Goal: Task Accomplishment & Management: Manage account settings

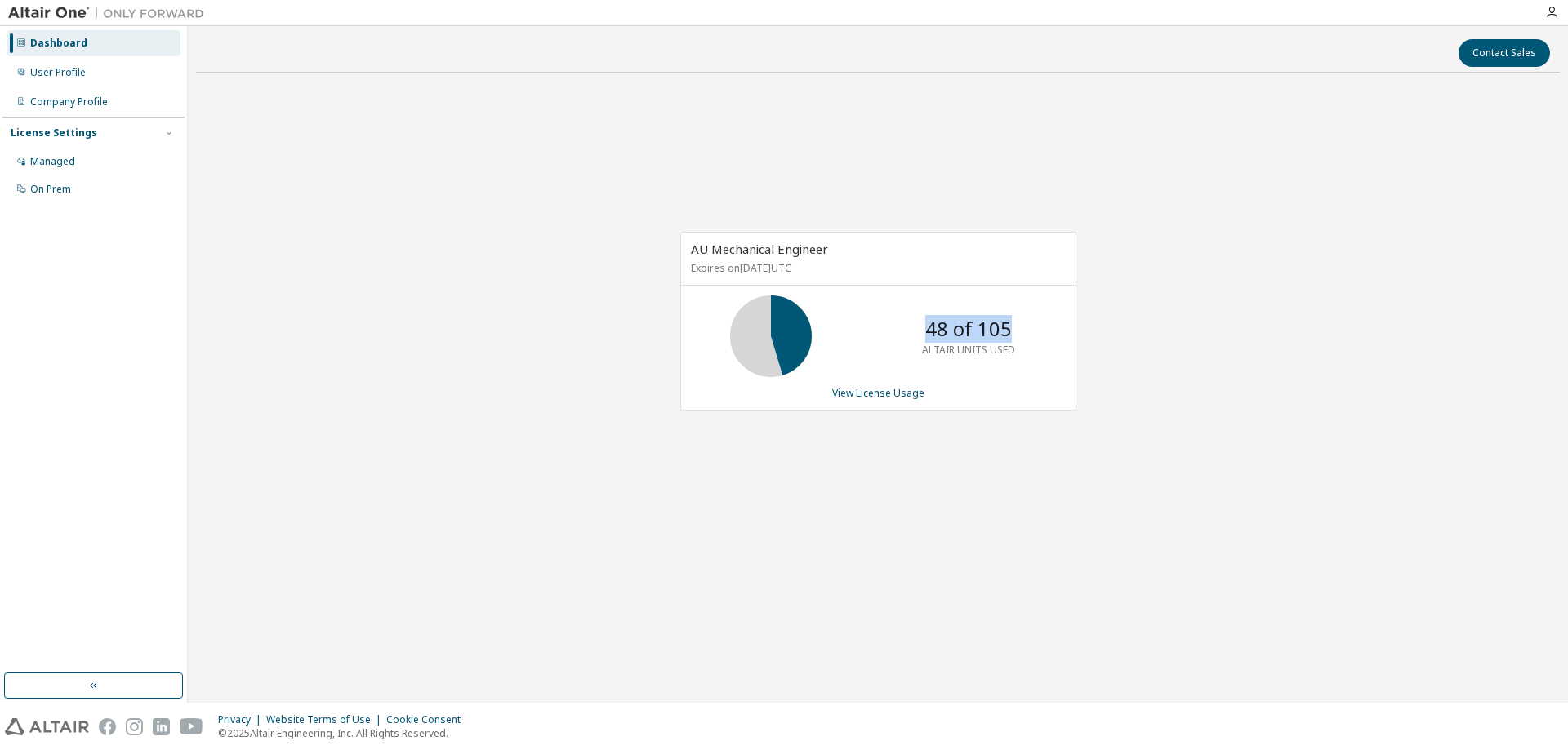
drag, startPoint x: 1011, startPoint y: 328, endPoint x: 886, endPoint y: 325, distance: 125.0
type textarea "*********"
click at [886, 325] on div "48 of 105 ALTAIR UNITS USED" at bounding box center [879, 336] width 394 height 81
click at [1073, 444] on div "AU Mechanical Engineer Expires on June 1, 2026 UTC 48 of 105 ALTAIR UNITS USED …" at bounding box center [878, 329] width 1364 height 487
click at [888, 392] on link "View License Usage" at bounding box center [878, 393] width 92 height 14
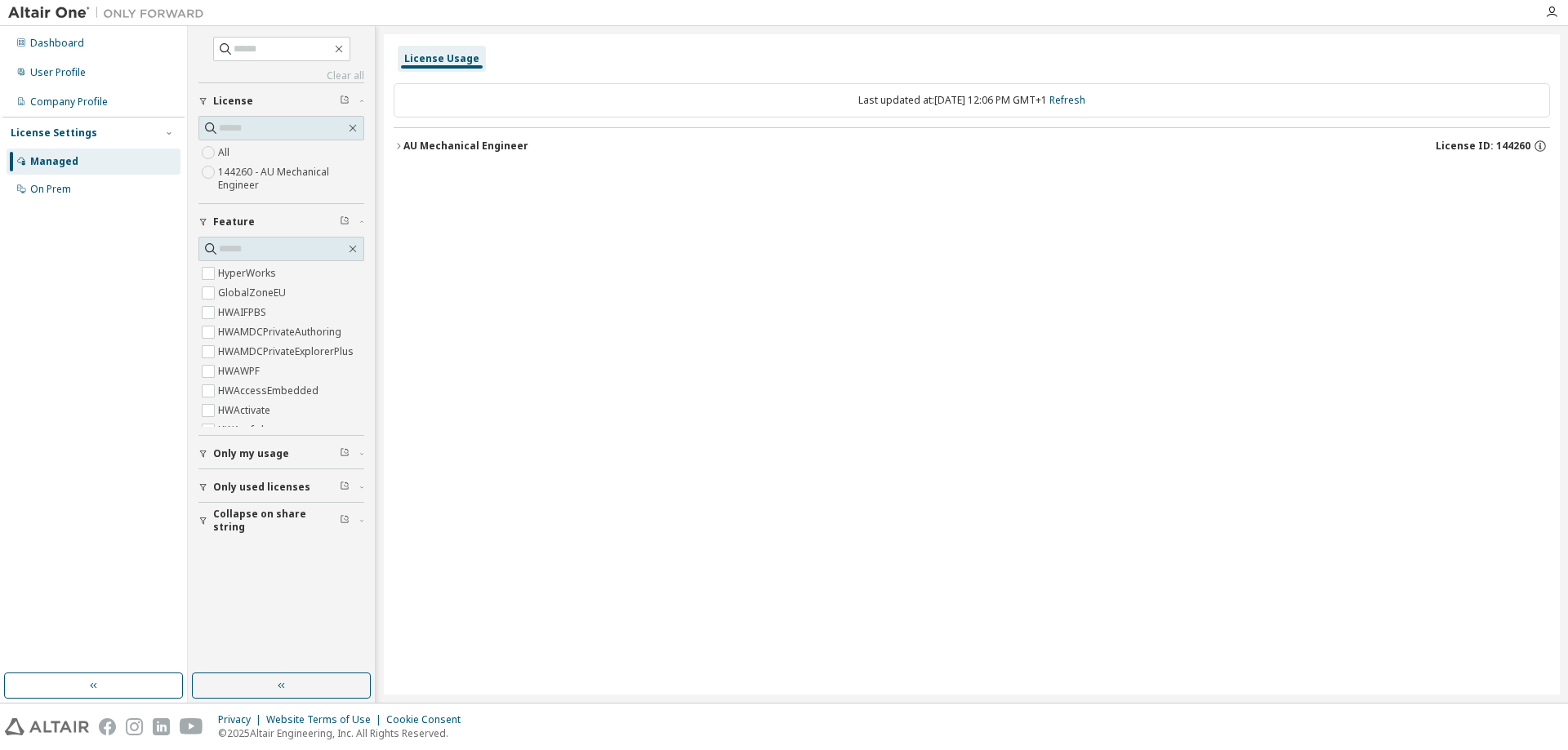
click at [403, 148] on icon "button" at bounding box center [398, 146] width 10 height 10
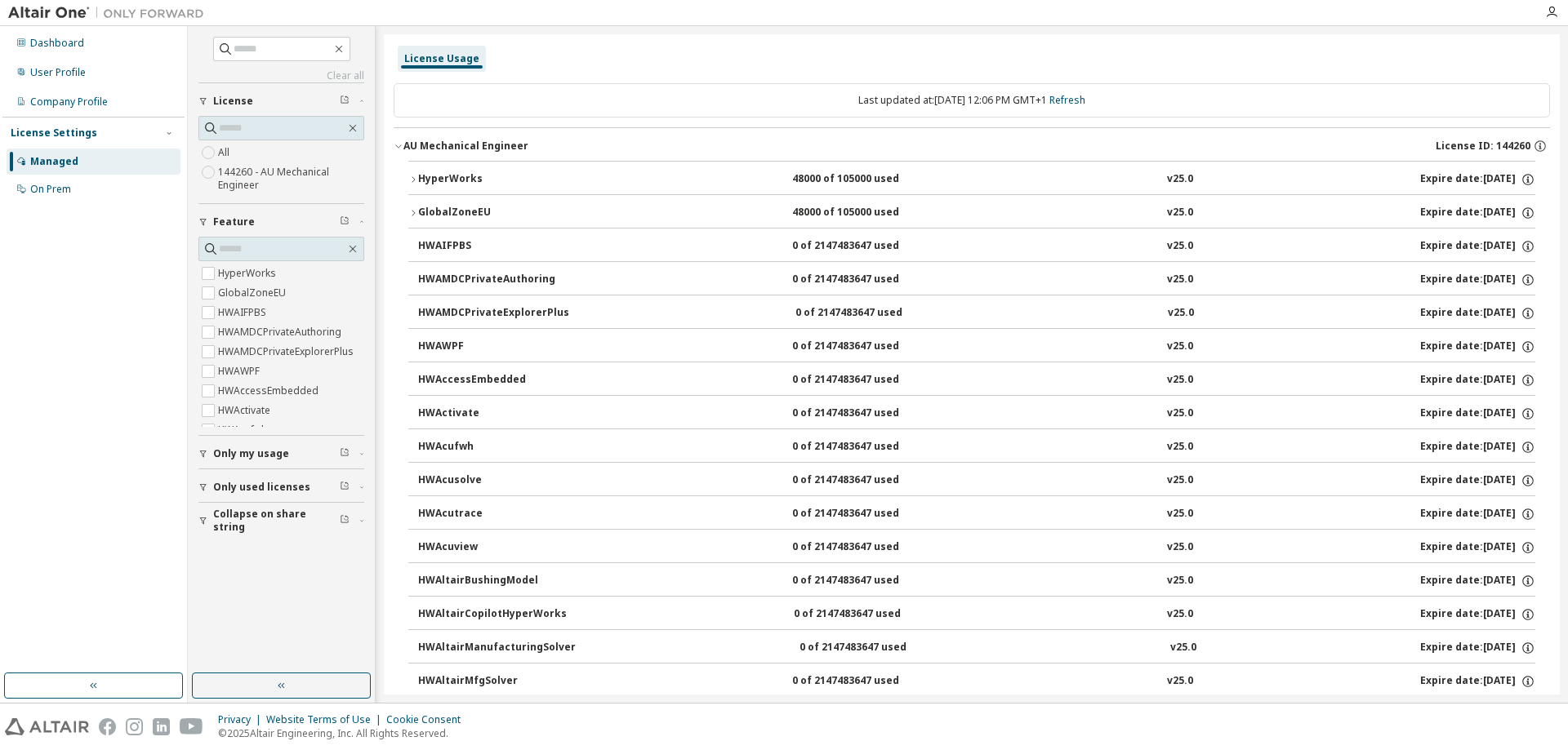
click at [410, 220] on button "GlobalZoneEU 48000 of 105000 used v25.0 Expire date: 2026-06-01" at bounding box center [972, 213] width 1127 height 36
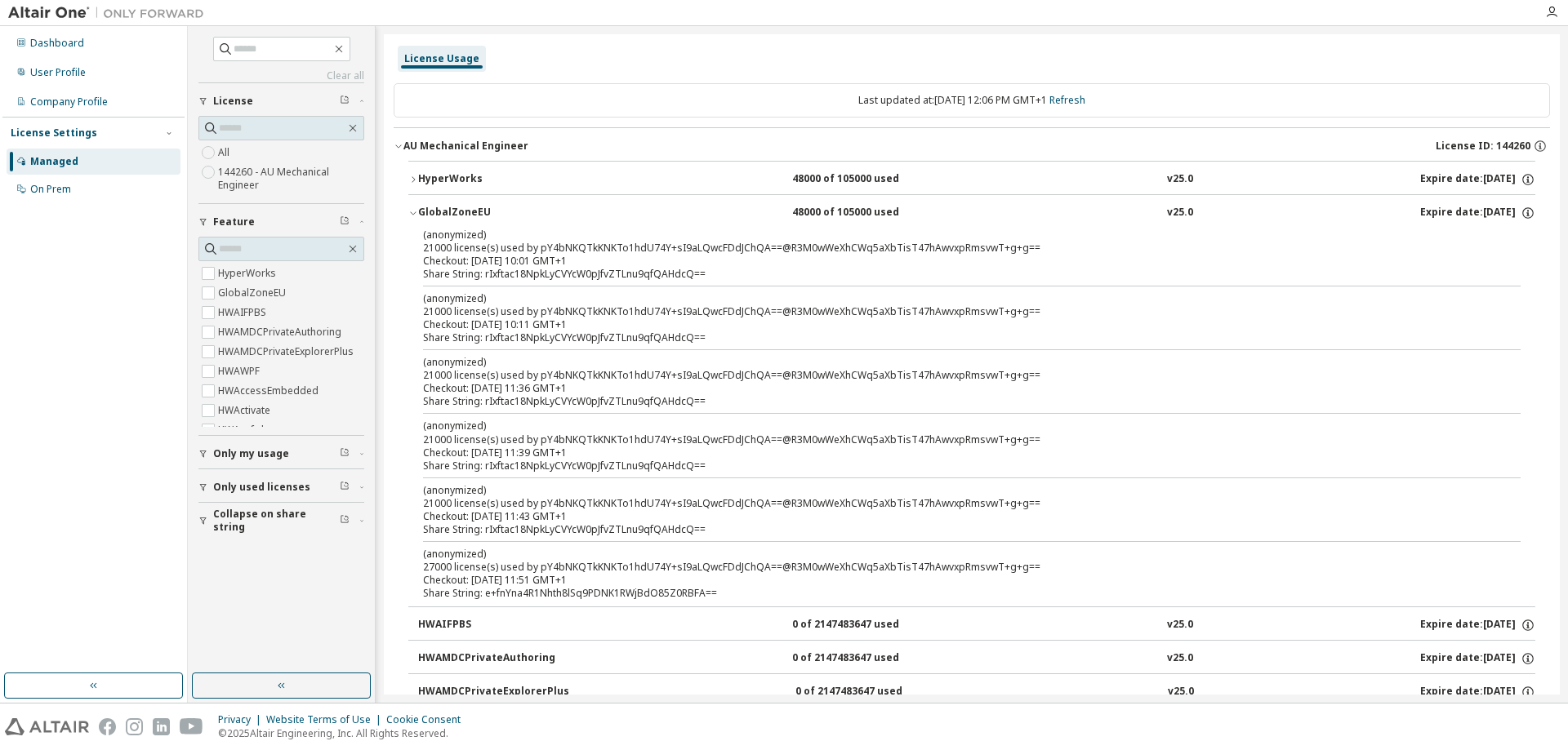
click at [412, 181] on icon "button" at bounding box center [414, 180] width 10 height 10
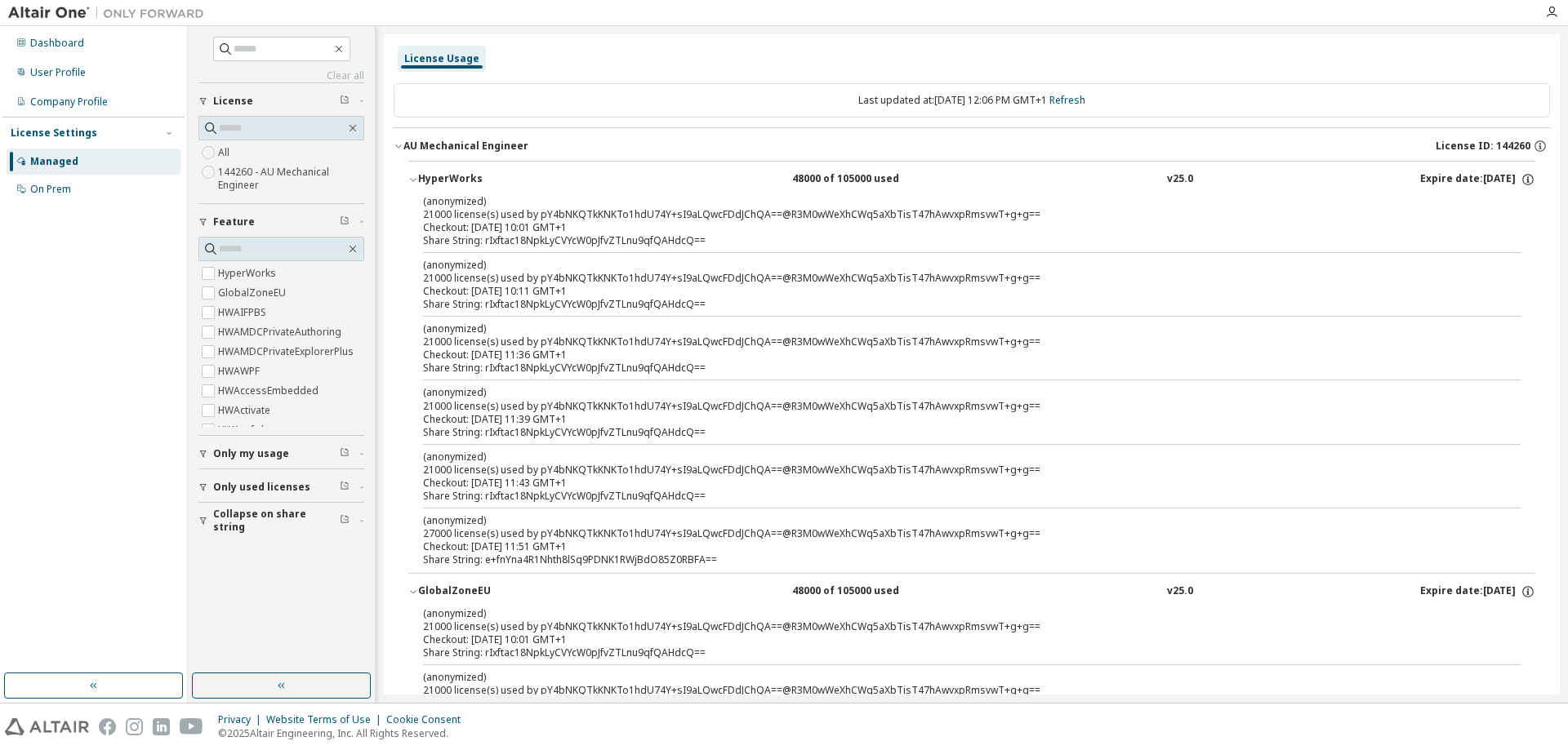
click at [412, 181] on icon "button" at bounding box center [414, 180] width 10 height 10
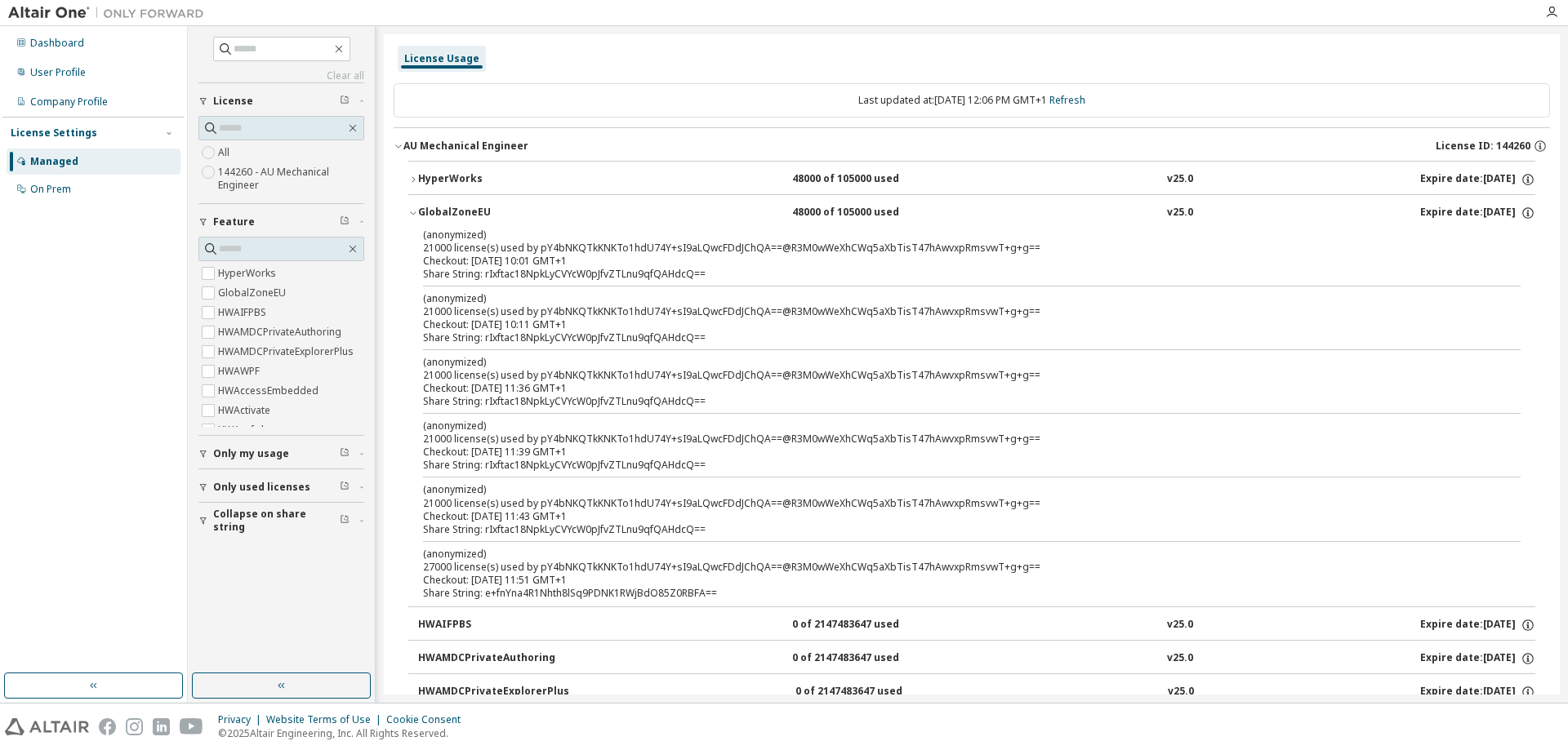
click at [414, 209] on icon "button" at bounding box center [414, 213] width 10 height 10
